Goal: Task Accomplishment & Management: Manage account settings

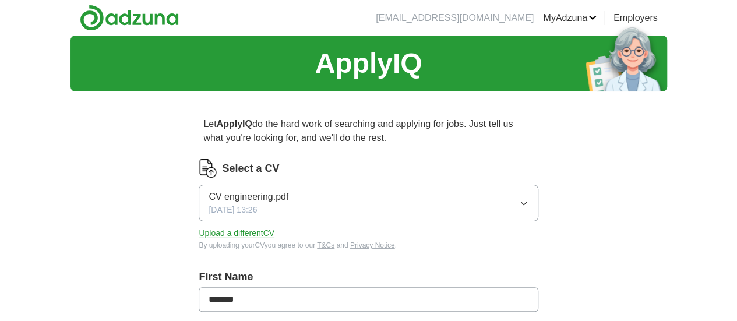
scroll to position [76, 0]
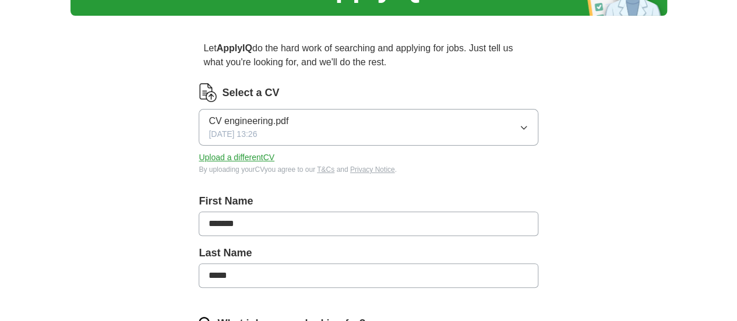
click at [407, 126] on button "CV engineering.pdf [DATE] 13:26" at bounding box center [368, 127] width 339 height 37
click at [275, 154] on button "Upload a different CV" at bounding box center [237, 158] width 76 height 12
click at [393, 140] on button "CV engineering.pdf [DATE] 19:07" at bounding box center [368, 127] width 339 height 37
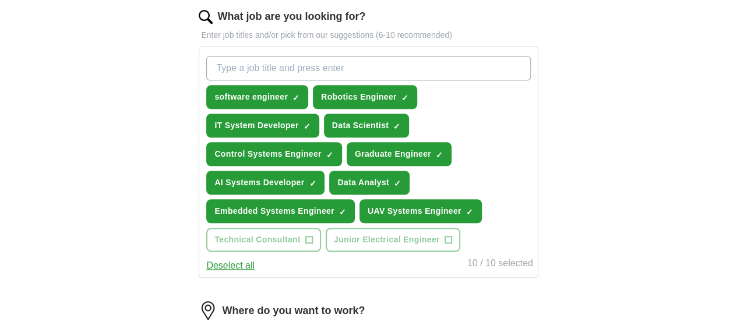
scroll to position [384, 0]
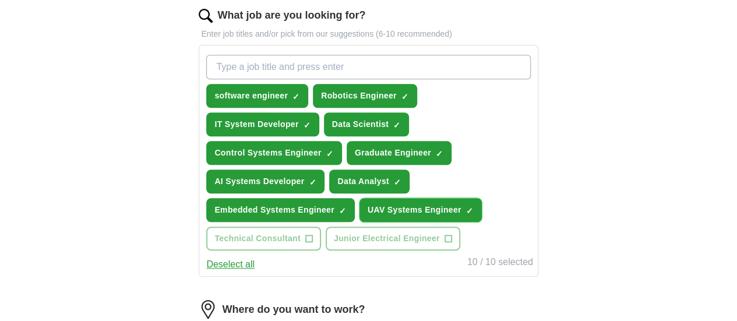
click at [0, 0] on span "×" at bounding box center [0, 0] width 0 height 0
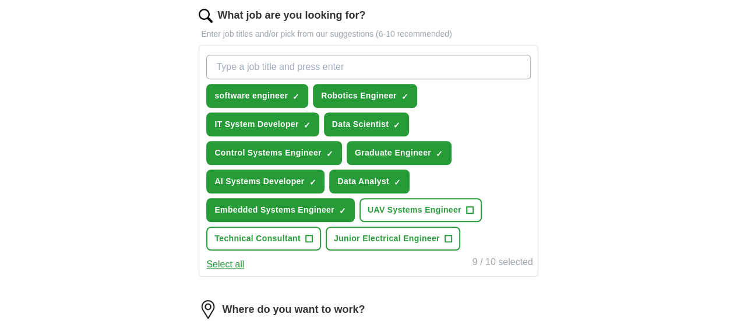
click at [338, 61] on input "What job are you looking for?" at bounding box center [368, 67] width 324 height 24
type input "h"
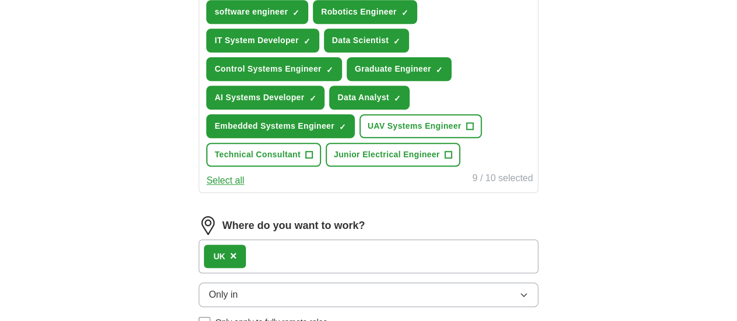
click at [244, 188] on button "Select all" at bounding box center [225, 181] width 38 height 14
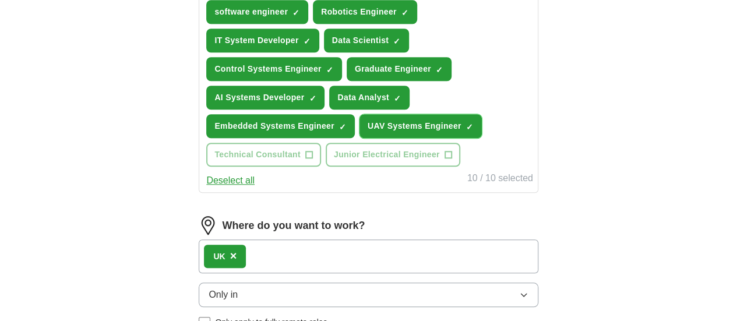
click at [0, 0] on span "×" at bounding box center [0, 0] width 0 height 0
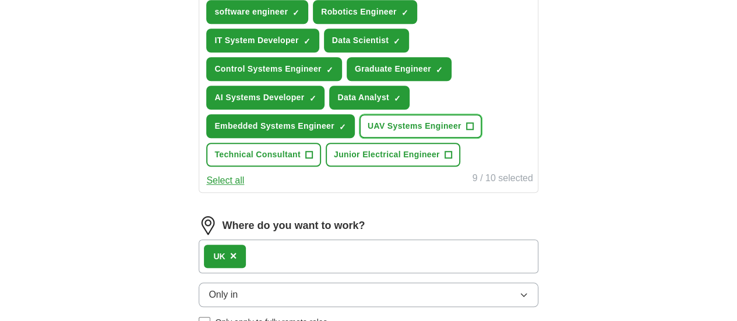
click at [466, 131] on span "+" at bounding box center [469, 126] width 7 height 9
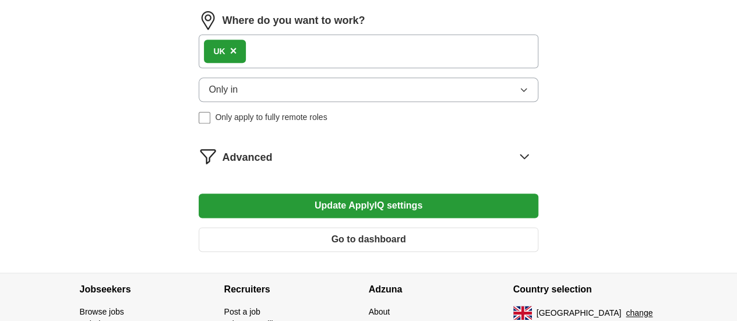
scroll to position [674, 0]
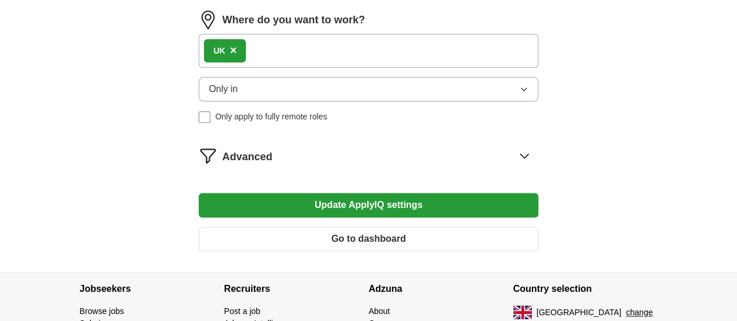
click at [456, 165] on div "Advanced" at bounding box center [380, 155] width 316 height 19
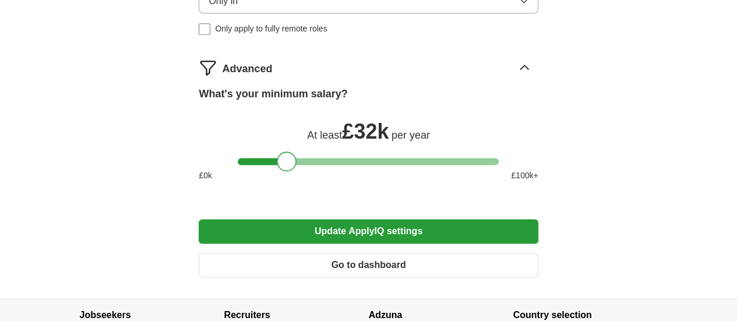
scroll to position [785, 0]
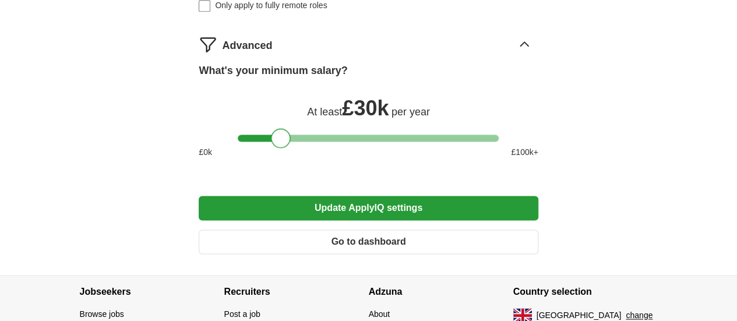
drag, startPoint x: 284, startPoint y: 167, endPoint x: 277, endPoint y: 167, distance: 7.0
click at [277, 148] on div at bounding box center [281, 138] width 20 height 20
click at [339, 220] on button "Update ApplyIQ settings" at bounding box center [368, 208] width 339 height 24
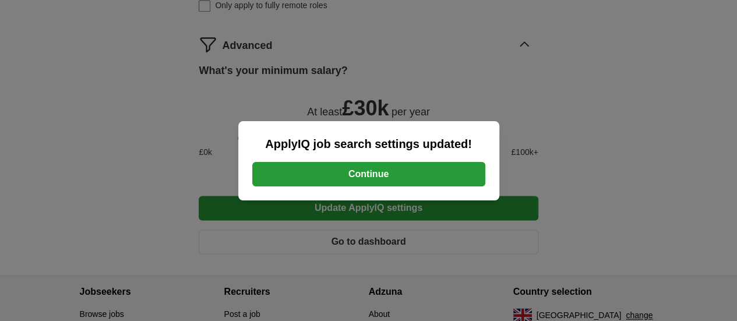
click at [370, 174] on button "Continue" at bounding box center [368, 174] width 233 height 24
